Goal: Use online tool/utility: Utilize a website feature to perform a specific function

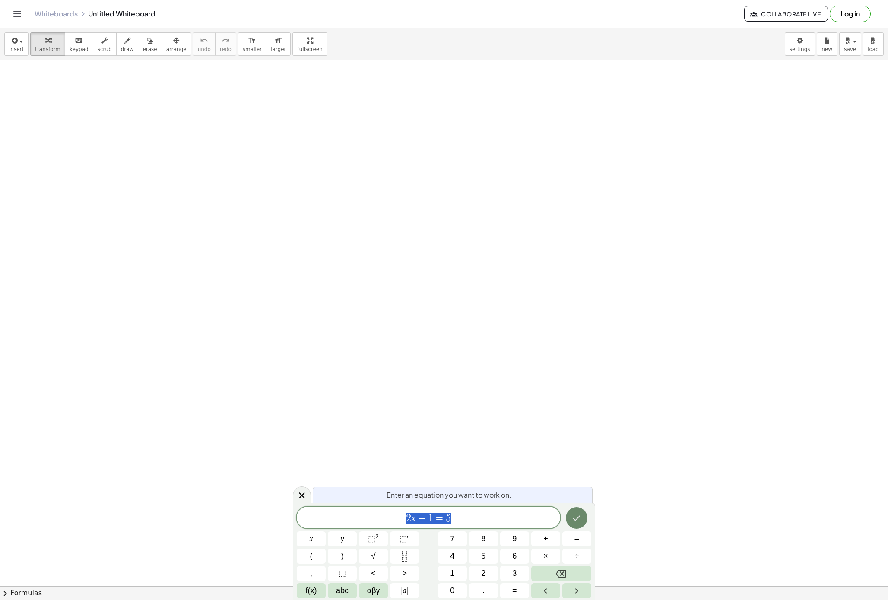
click at [577, 520] on icon "Done" at bounding box center [576, 518] width 10 height 10
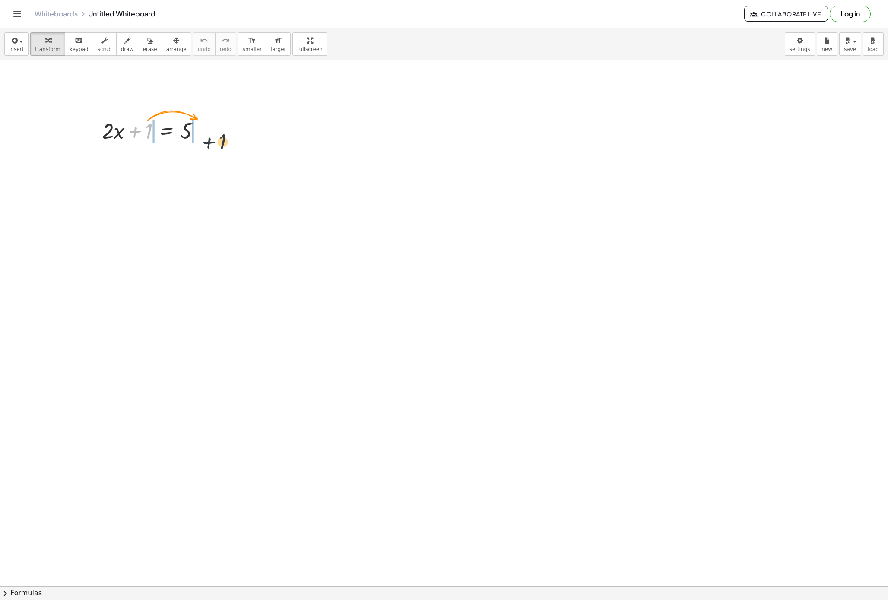
drag, startPoint x: 152, startPoint y: 133, endPoint x: 228, endPoint y: 141, distance: 76.9
click at [164, 163] on div at bounding box center [154, 159] width 169 height 29
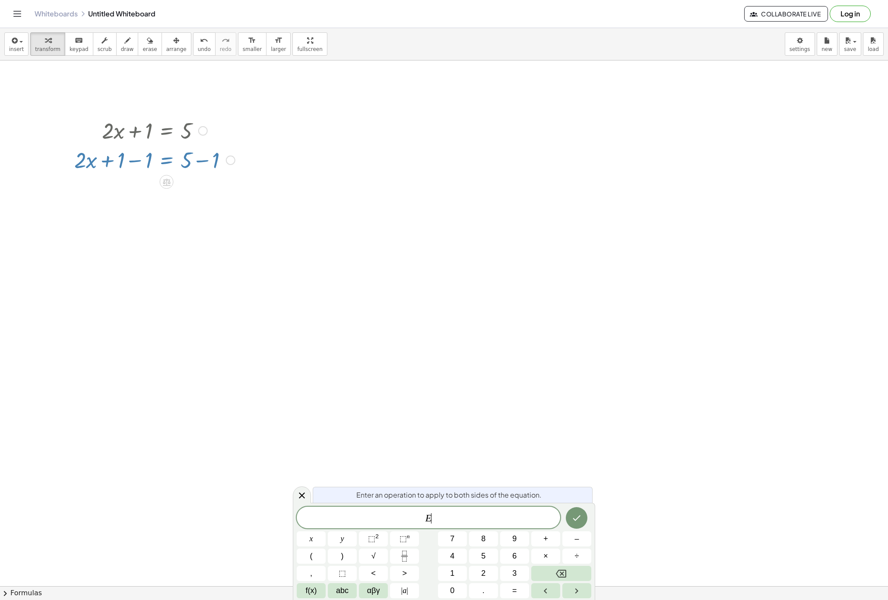
click at [164, 163] on div at bounding box center [154, 159] width 169 height 29
click at [143, 162] on div at bounding box center [154, 159] width 169 height 29
click at [134, 162] on div at bounding box center [154, 159] width 169 height 29
drag, startPoint x: 178, startPoint y: 233, endPoint x: 173, endPoint y: 233, distance: 4.3
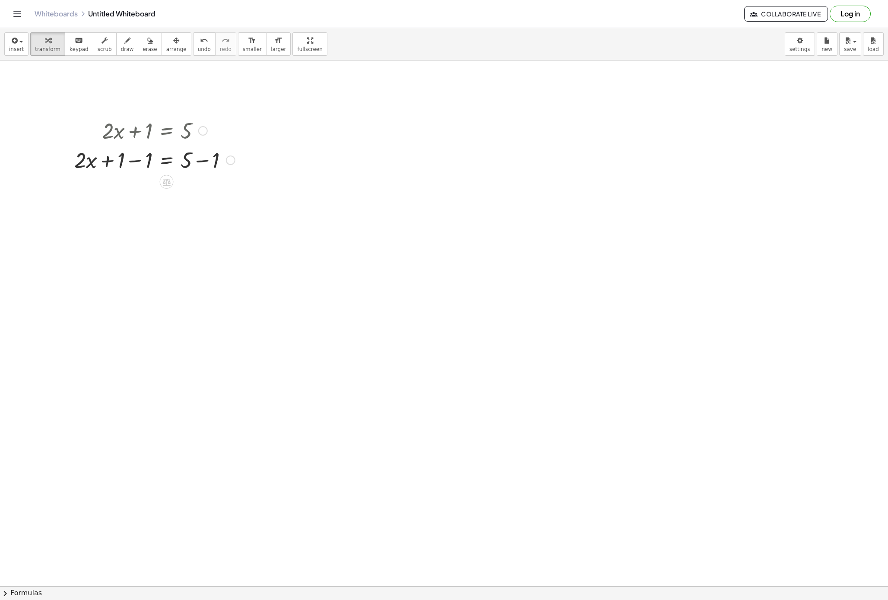
click at [135, 162] on div at bounding box center [154, 159] width 169 height 29
click at [135, 162] on div at bounding box center [169, 159] width 142 height 29
click at [203, 192] on div at bounding box center [154, 188] width 169 height 29
click at [167, 190] on div "· 2 · x = 5 + − 1 4" at bounding box center [167, 190] width 0 height 0
drag, startPoint x: 133, startPoint y: 193, endPoint x: 182, endPoint y: 218, distance: 55.1
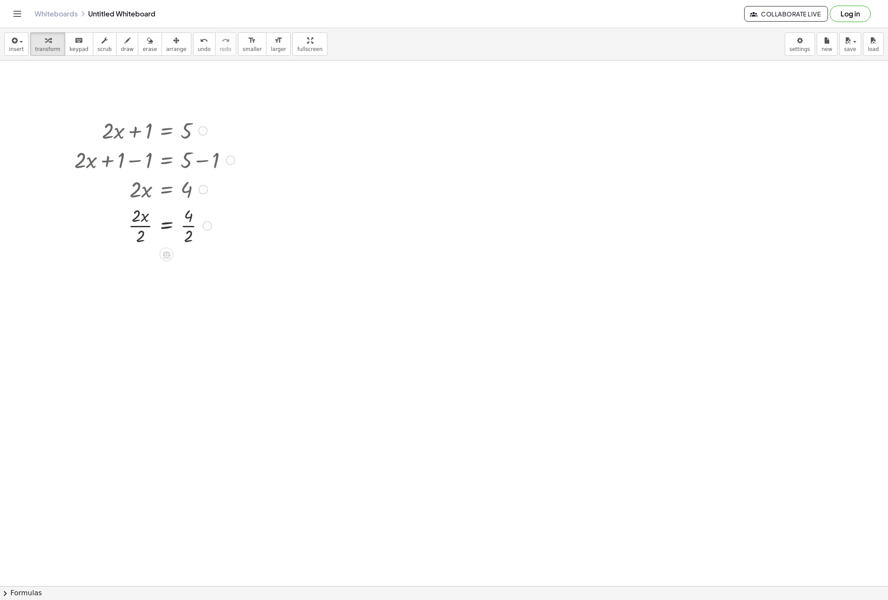
click at [141, 224] on div at bounding box center [154, 224] width 169 height 43
click at [190, 270] on div at bounding box center [154, 268] width 169 height 43
click at [190, 270] on div at bounding box center [154, 268] width 169 height 29
